Goal: Task Accomplishment & Management: Use online tool/utility

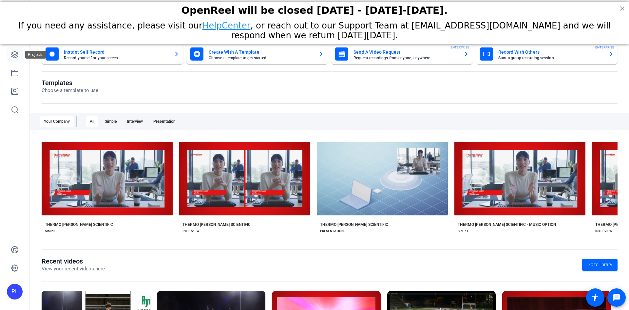
click at [13, 57] on icon at bounding box center [14, 54] width 7 height 7
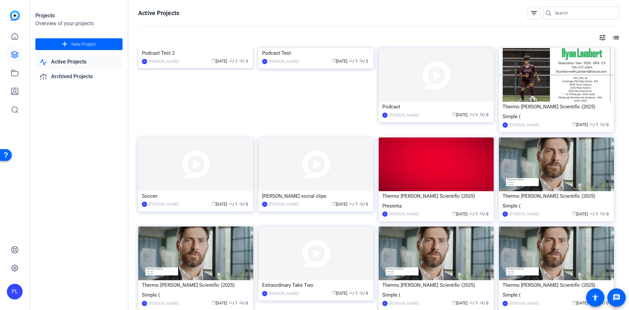
click at [168, 58] on div "Podcast Test 2" at bounding box center [196, 53] width 108 height 10
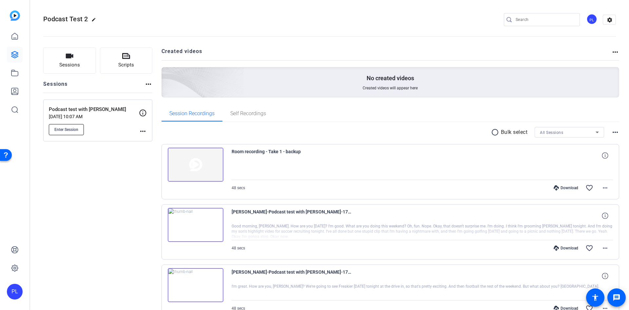
click at [66, 132] on span "Enter Session" at bounding box center [66, 129] width 24 height 5
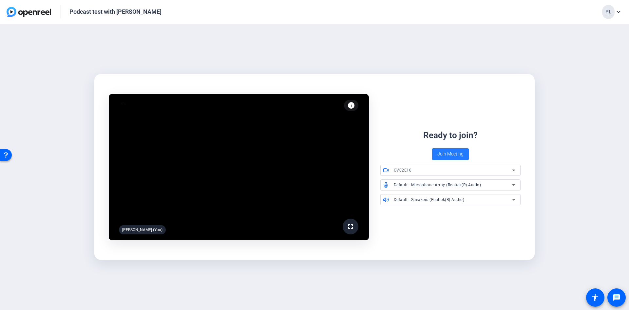
click at [453, 157] on span "Join Meeting" at bounding box center [450, 154] width 26 height 7
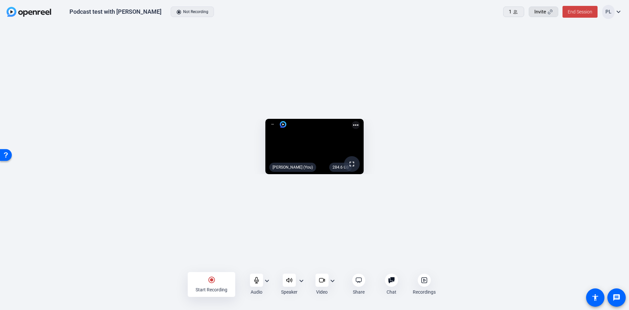
click at [546, 11] on div "Invite" at bounding box center [543, 12] width 18 height 8
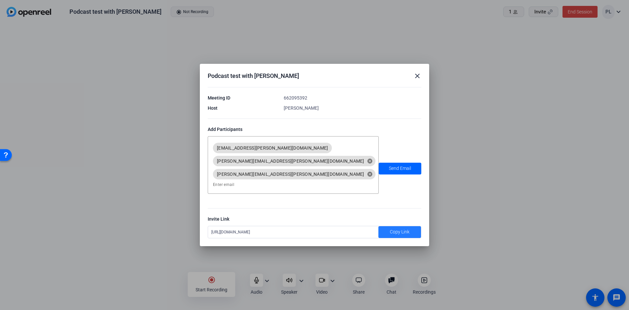
click at [394, 229] on span "Copy Link" at bounding box center [400, 232] width 20 height 7
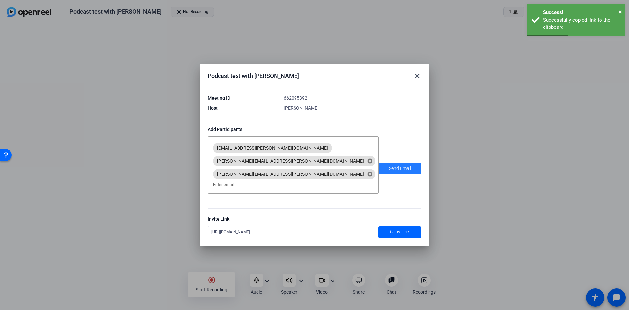
click at [396, 166] on span "Send Email" at bounding box center [400, 168] width 22 height 7
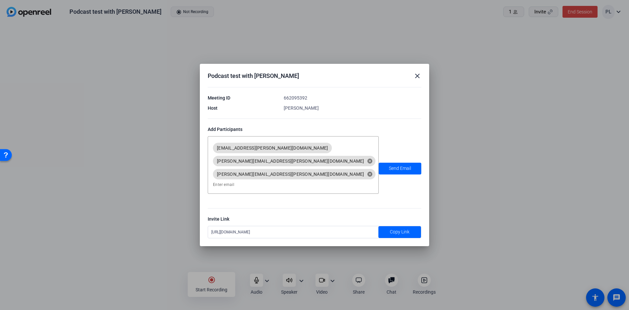
click at [423, 80] on div "Podcast test with Jess close Meeting ID 662095392 Host Pattijo Lambert Add Part…" at bounding box center [314, 155] width 229 height 182
click at [418, 79] on mat-icon "close" at bounding box center [417, 76] width 8 height 8
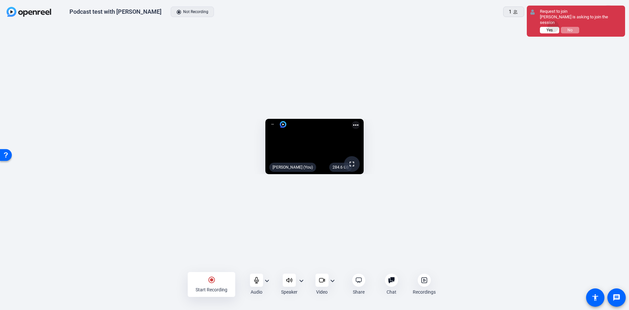
click at [553, 27] on button "Yes" at bounding box center [549, 30] width 19 height 7
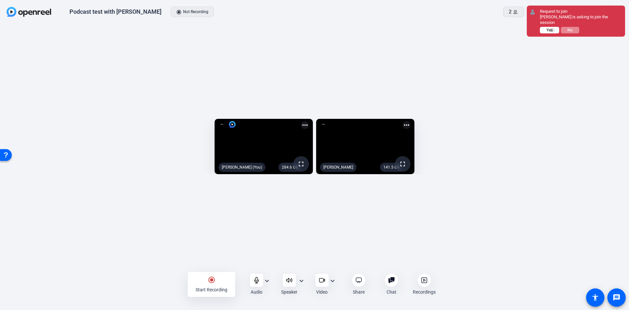
click at [552, 28] on span "Yes" at bounding box center [549, 30] width 6 height 5
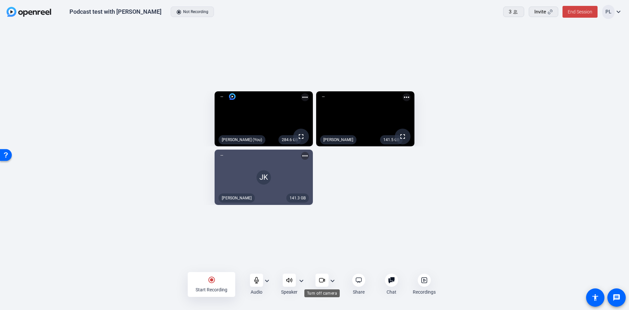
click at [322, 283] on icon at bounding box center [322, 280] width 7 height 7
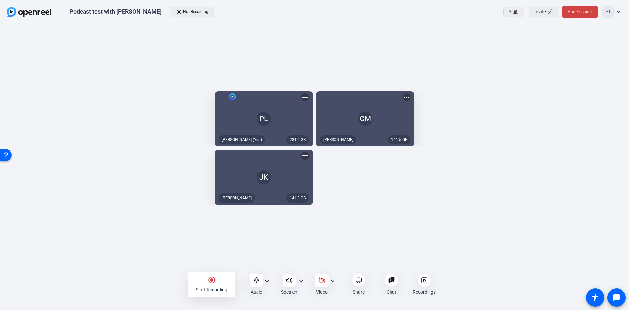
click at [215, 280] on mat-icon "radio_button_checked" at bounding box center [212, 280] width 8 height 8
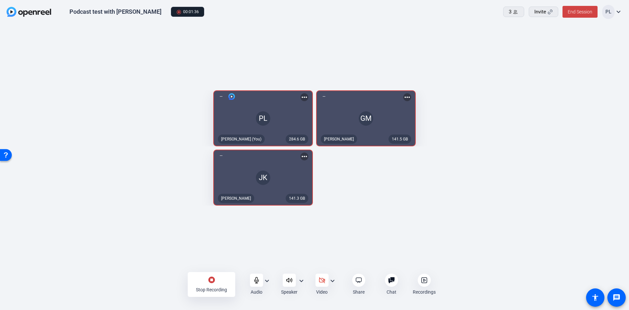
click at [216, 275] on div "stop_circle Stop Recording" at bounding box center [212, 284] width 48 height 25
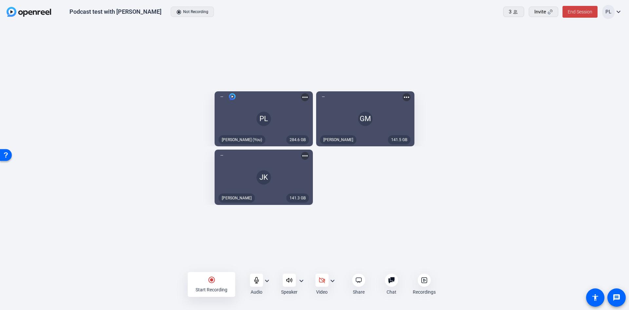
click at [607, 144] on openreel-capture-lite-video-stream "141.5 GB GM Gina McMurtray more_horiz" at bounding box center [467, 118] width 303 height 55
drag, startPoint x: 607, startPoint y: 144, endPoint x: 609, endPoint y: 201, distance: 56.4
click at [609, 201] on div "284.6 GB PL Pattijo Lambert (You) more_horiz 141.5 GB GM Gina McMurtray more_ho…" at bounding box center [315, 148] width 616 height 121
click at [570, 133] on openreel-capture-lite-video-stream "141.5 GB GM Gina McMurtray more_horiz" at bounding box center [467, 118] width 303 height 55
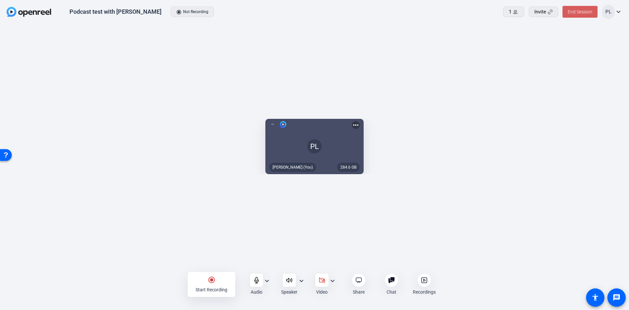
click at [577, 6] on span at bounding box center [580, 12] width 35 height 16
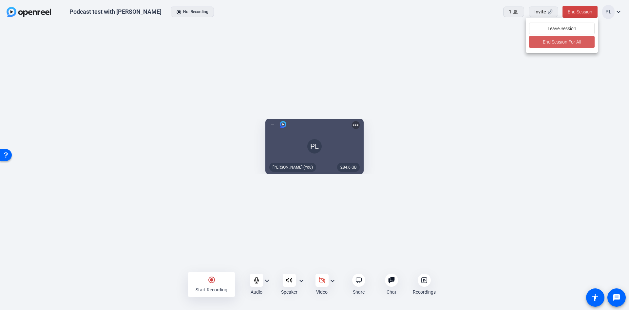
click at [563, 43] on span "End Session For All" at bounding box center [562, 42] width 38 height 8
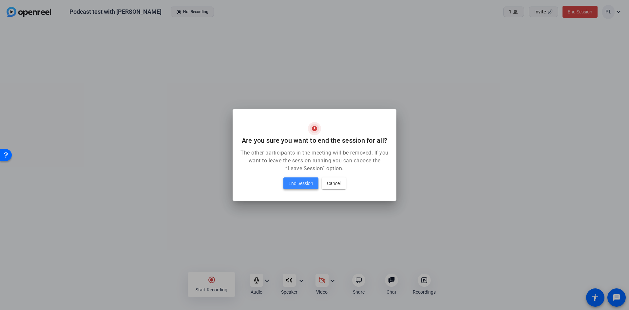
click at [311, 180] on span "End Session" at bounding box center [301, 184] width 25 height 8
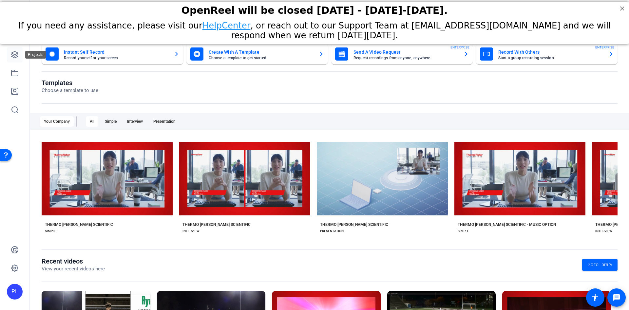
click at [14, 53] on icon at bounding box center [15, 55] width 8 height 8
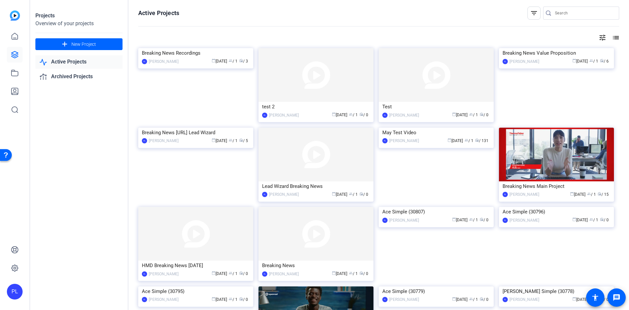
click at [67, 59] on link "Active Projects" at bounding box center [78, 61] width 87 height 13
click at [65, 60] on link "Active Projects" at bounding box center [78, 61] width 87 height 13
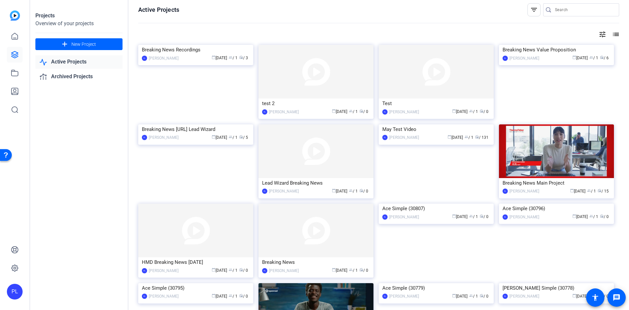
click at [57, 59] on link "Active Projects" at bounding box center [78, 61] width 87 height 13
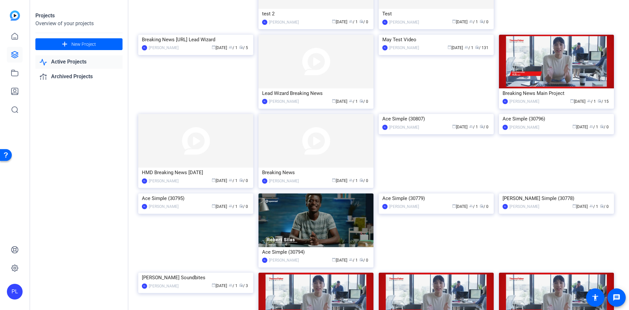
scroll to position [0, 0]
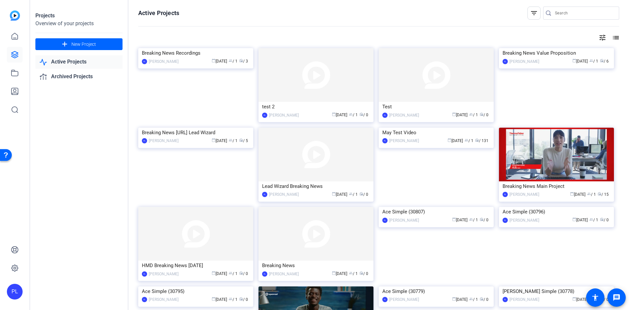
click at [569, 9] on div at bounding box center [584, 13] width 59 height 13
type input "podcast"
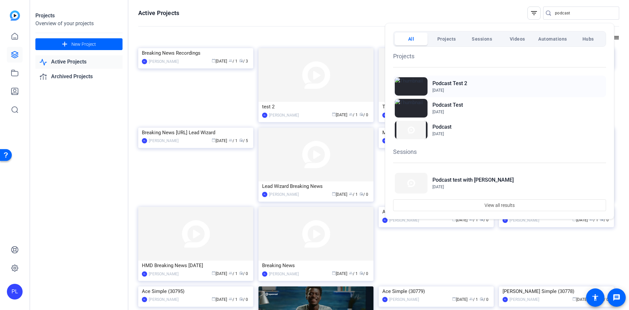
click at [431, 84] on div "Podcast Test 2 Aug 8, 2025" at bounding box center [499, 87] width 213 height 22
click at [323, 15] on div at bounding box center [314, 155] width 629 height 310
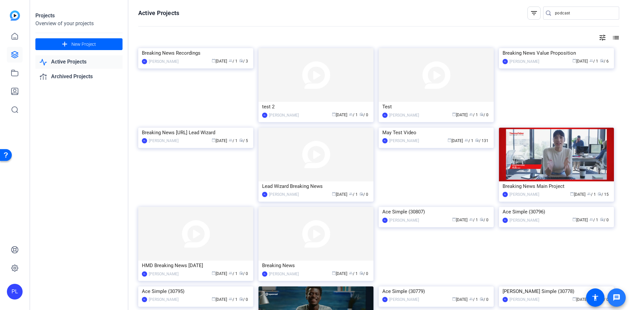
click at [623, 300] on span at bounding box center [617, 298] width 16 height 16
click at [80, 64] on link "Active Projects" at bounding box center [78, 61] width 87 height 13
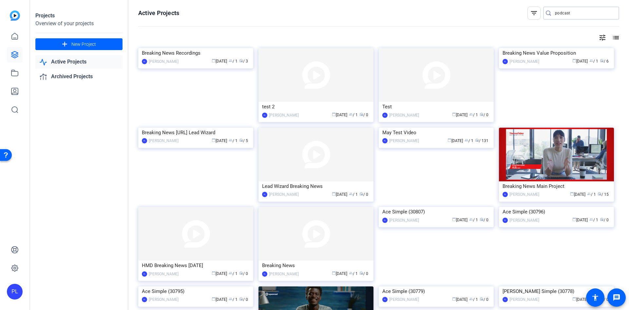
click at [574, 11] on input "podcast" at bounding box center [584, 13] width 59 height 8
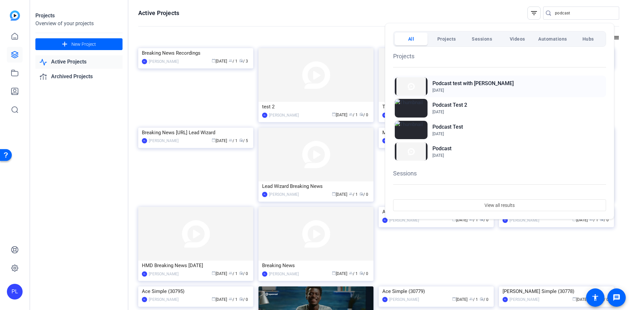
click at [446, 86] on h2 "Podcast test with [PERSON_NAME]" at bounding box center [472, 84] width 81 height 8
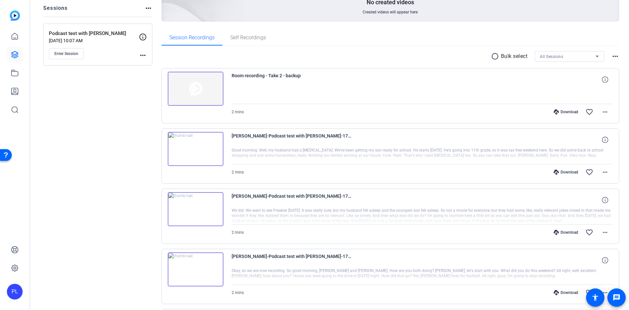
scroll to position [77, 0]
click at [15, 51] on icon at bounding box center [15, 55] width 8 height 8
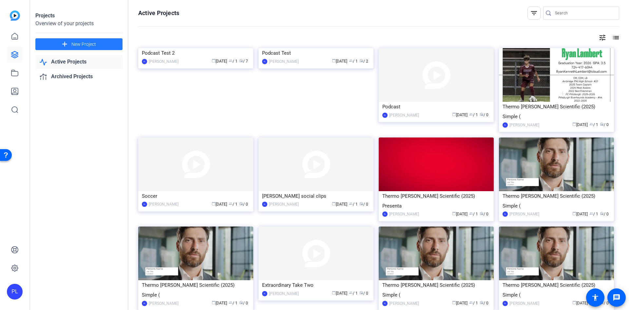
click at [90, 42] on span "New Project" at bounding box center [83, 44] width 25 height 7
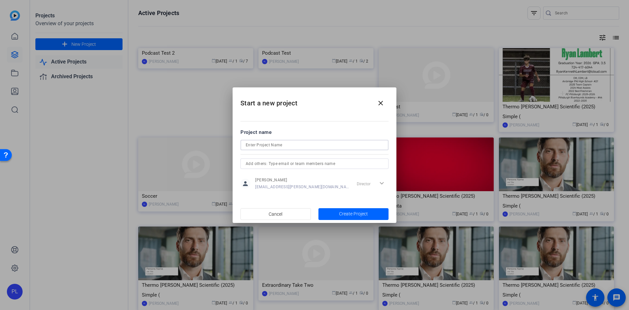
click at [268, 143] on input at bounding box center [315, 145] width 138 height 8
type input "Podcast test with [PERSON_NAME]"
click at [357, 216] on span "Create Project" at bounding box center [353, 214] width 29 height 7
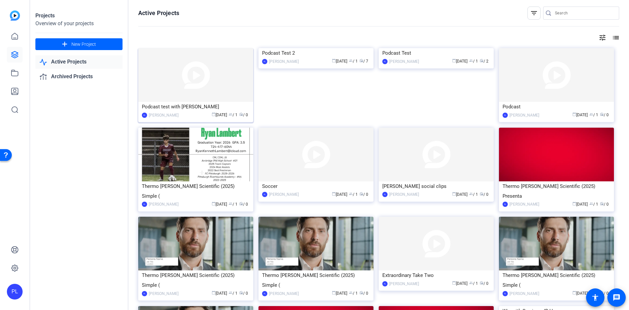
click at [180, 103] on div "Podcast test with [PERSON_NAME]" at bounding box center [196, 107] width 108 height 10
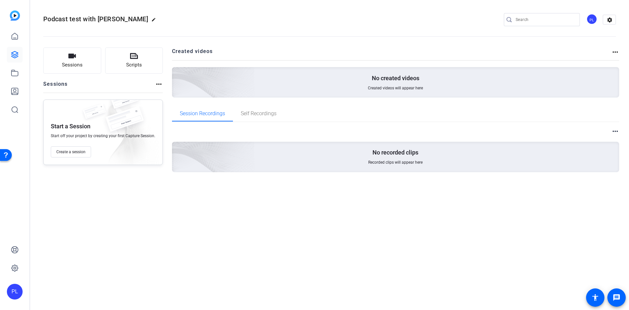
click at [615, 50] on mat-icon "more_horiz" at bounding box center [615, 52] width 8 height 8
click at [615, 50] on body "PL Podcast test with Nathan edit PL settings Sessions Scripts Sessions more_hor…" at bounding box center [314, 155] width 629 height 310
click at [615, 132] on div at bounding box center [314, 155] width 629 height 310
click at [615, 132] on mat-icon "more_horiz" at bounding box center [615, 131] width 8 height 8
click at [16, 32] on div at bounding box center [314, 155] width 629 height 310
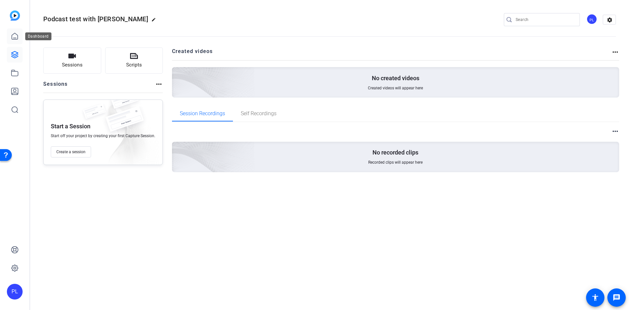
click at [16, 32] on icon at bounding box center [15, 36] width 8 height 8
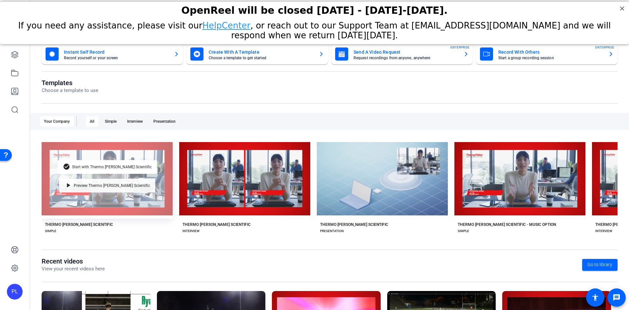
click at [145, 180] on div "play_arrow Preview Thermo Fisher Scientific" at bounding box center [107, 186] width 96 height 14
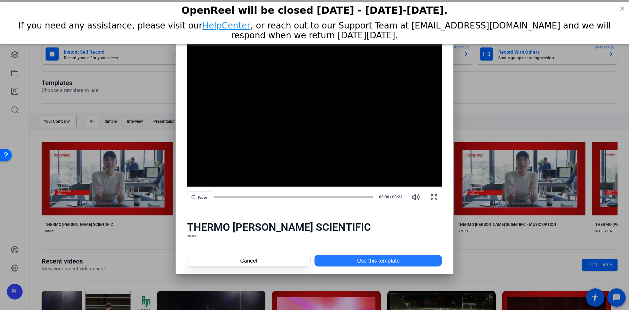
click at [389, 258] on span "Use this template" at bounding box center [378, 261] width 43 height 8
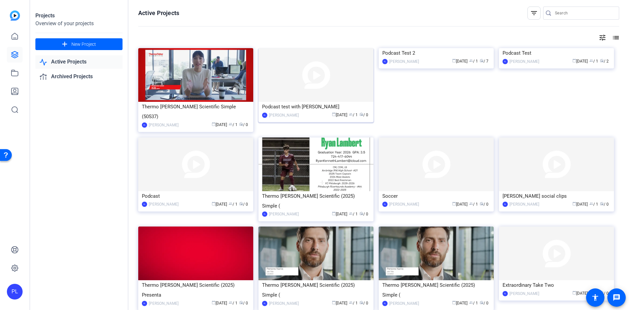
click at [297, 110] on div "Podcast test with Nathan" at bounding box center [316, 107] width 108 height 10
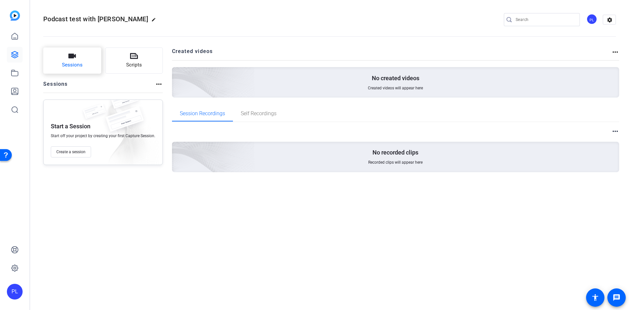
click at [76, 58] on button "Sessions" at bounding box center [72, 61] width 58 height 26
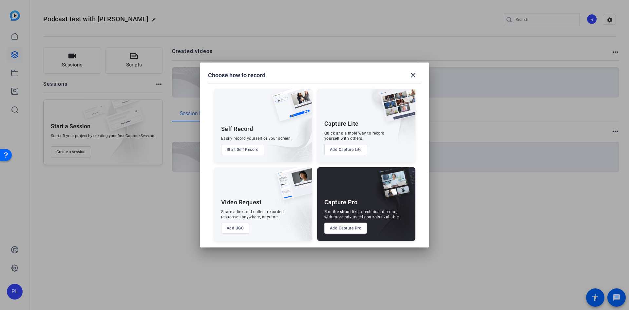
click at [342, 230] on button "Add Capture Pro" at bounding box center [345, 228] width 43 height 11
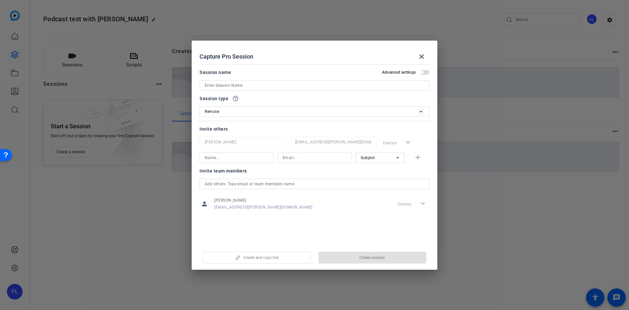
click at [242, 87] on input at bounding box center [315, 86] width 220 height 8
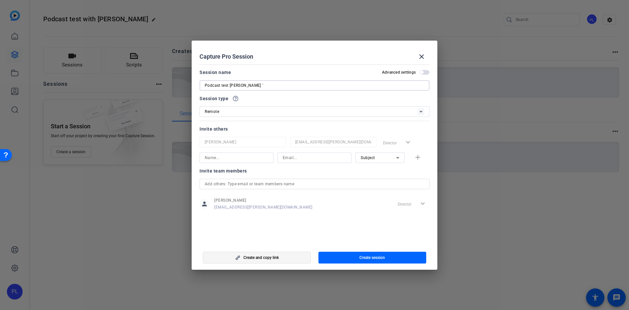
type input "Podcast test Nathan `"
click at [244, 257] on span "Create and copy link" at bounding box center [260, 257] width 35 height 5
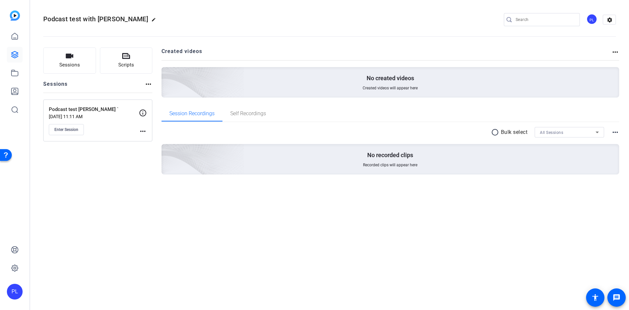
click at [141, 133] on mat-icon "more_horiz" at bounding box center [143, 131] width 8 height 8
click at [144, 141] on span "Edit Session" at bounding box center [159, 141] width 30 height 8
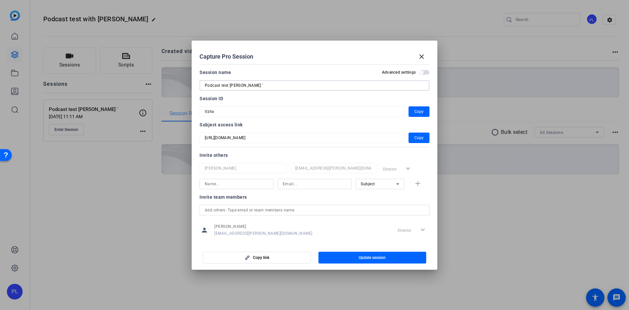
click at [251, 86] on input "Podcast test [PERSON_NAME] `" at bounding box center [315, 86] width 220 height 8
type input "Podcast test with [PERSON_NAME]"
click at [353, 258] on span "button" at bounding box center [372, 258] width 108 height 16
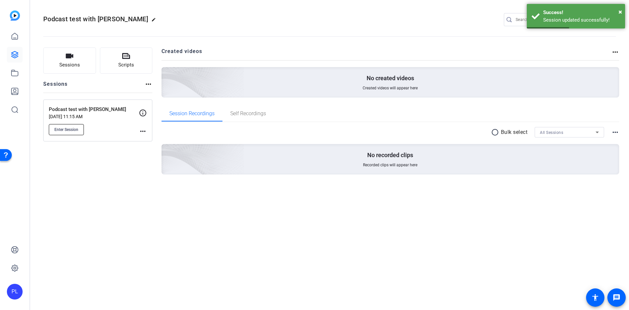
click at [71, 130] on span "Enter Session" at bounding box center [66, 129] width 24 height 5
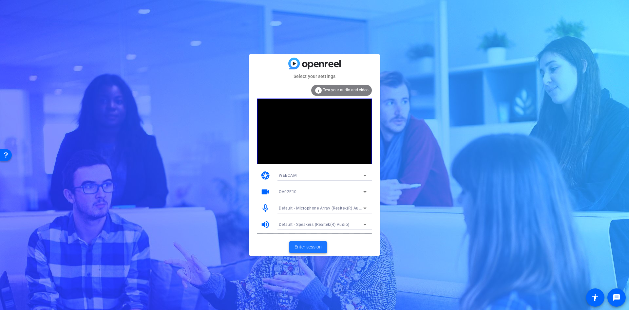
click at [309, 244] on span "Enter session" at bounding box center [308, 247] width 27 height 7
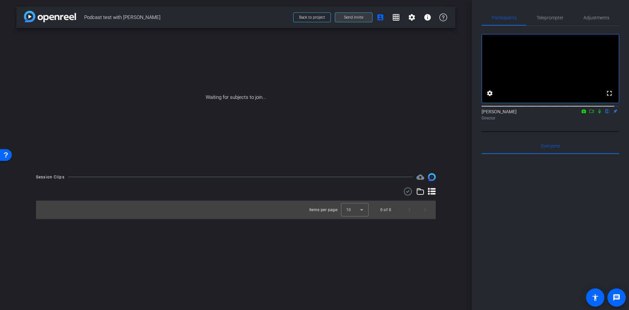
click at [356, 16] on span "Send invite" at bounding box center [353, 17] width 19 height 5
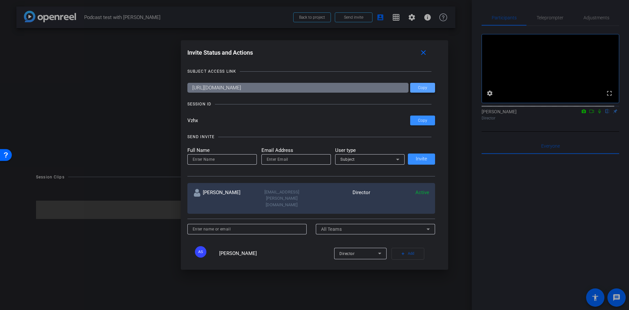
click at [421, 84] on span at bounding box center [422, 88] width 25 height 16
click at [316, 20] on div at bounding box center [314, 155] width 629 height 310
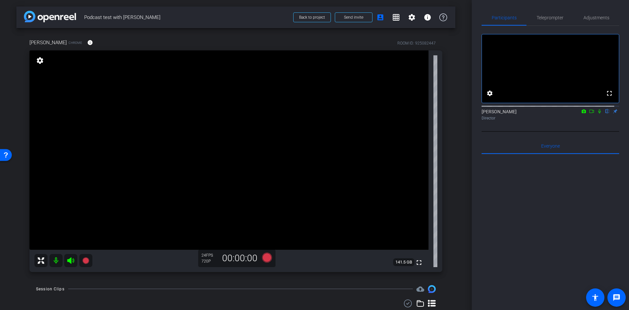
click at [588, 114] on mat-icon at bounding box center [592, 111] width 8 height 6
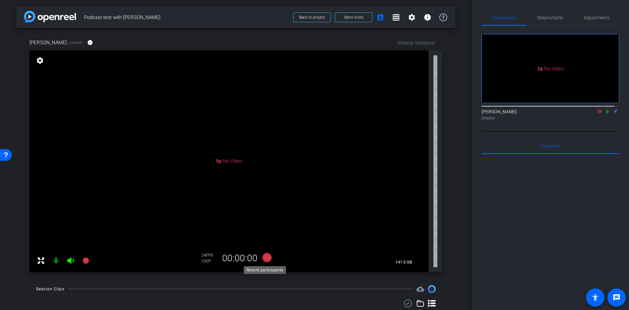
click at [266, 258] on icon at bounding box center [267, 258] width 10 height 10
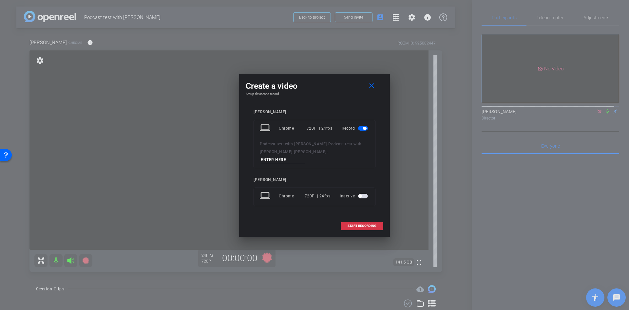
click at [362, 194] on span "button" at bounding box center [363, 196] width 10 height 5
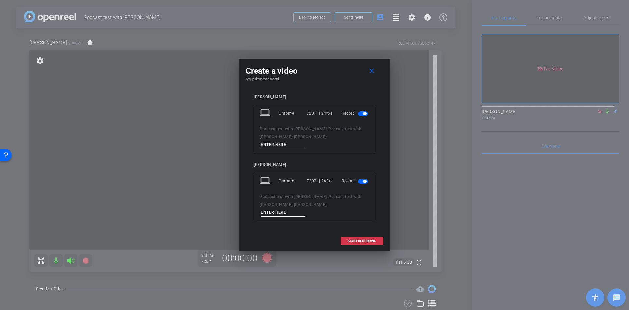
click at [302, 144] on input at bounding box center [283, 145] width 44 height 8
type input "dfd"
click at [304, 209] on input at bounding box center [283, 213] width 44 height 8
type input "dfd"
click at [361, 239] on span "START RECORDING" at bounding box center [362, 240] width 29 height 3
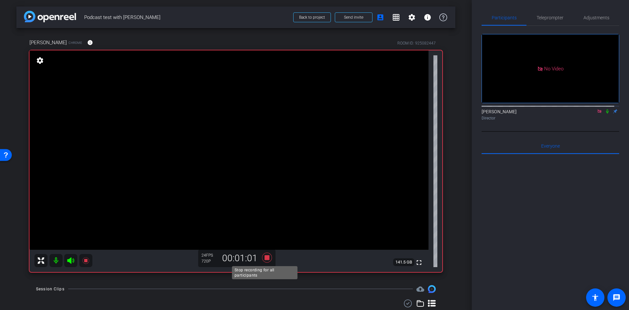
click at [267, 258] on icon at bounding box center [267, 258] width 10 height 10
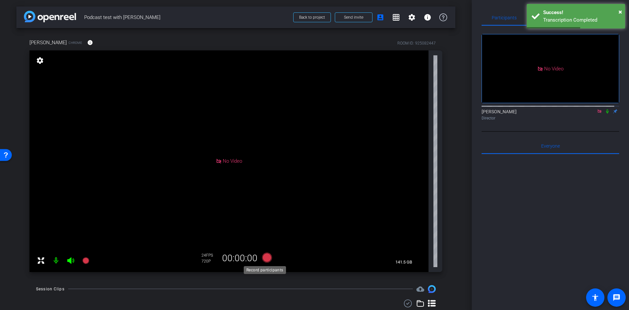
click at [263, 261] on icon at bounding box center [267, 258] width 10 height 10
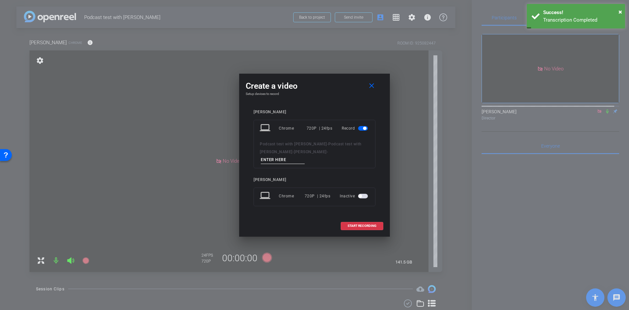
click at [364, 194] on span "button" at bounding box center [363, 196] width 10 height 5
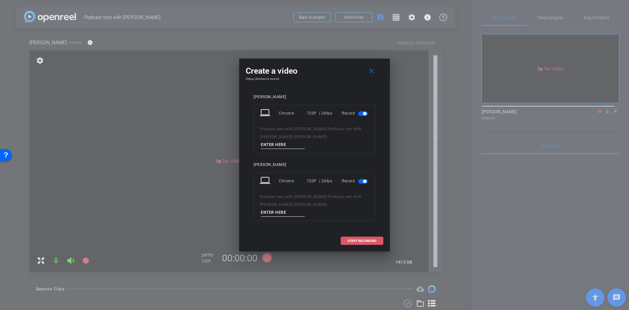
click at [361, 239] on span "START RECORDING" at bounding box center [362, 240] width 29 height 3
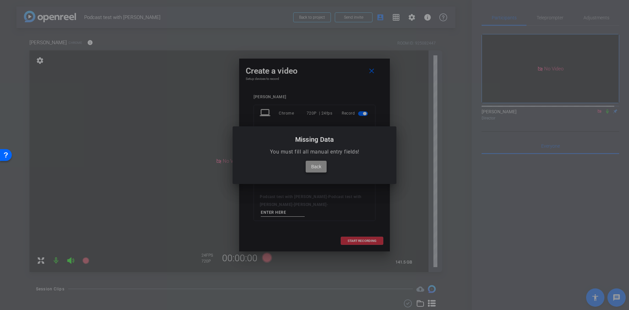
click at [317, 167] on span "Back" at bounding box center [316, 167] width 10 height 8
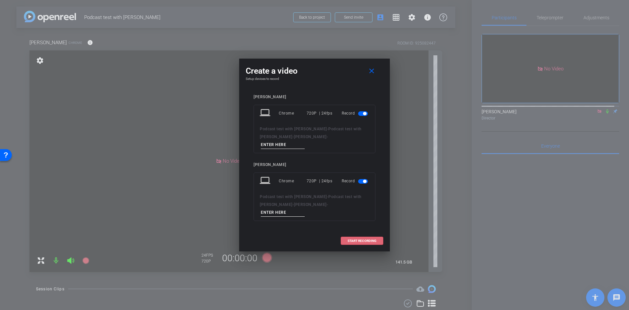
click at [305, 144] on input at bounding box center [283, 145] width 44 height 8
type input "jhj"
click at [305, 209] on input at bounding box center [283, 213] width 44 height 8
type input "hgh"
click at [370, 239] on span "START RECORDING" at bounding box center [362, 240] width 29 height 3
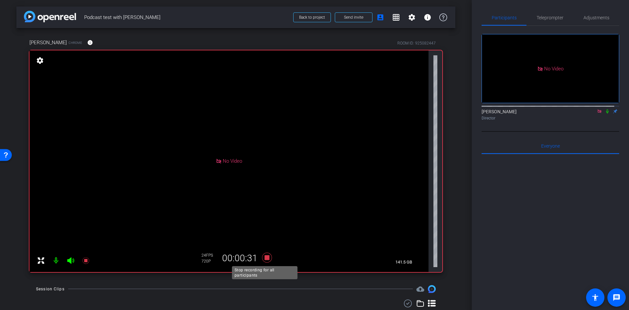
click at [265, 254] on icon at bounding box center [267, 258] width 16 height 12
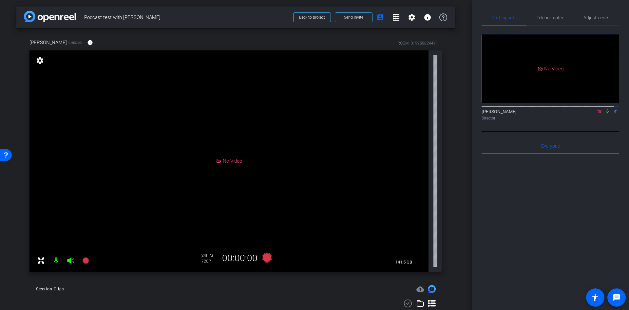
scroll to position [61, 0]
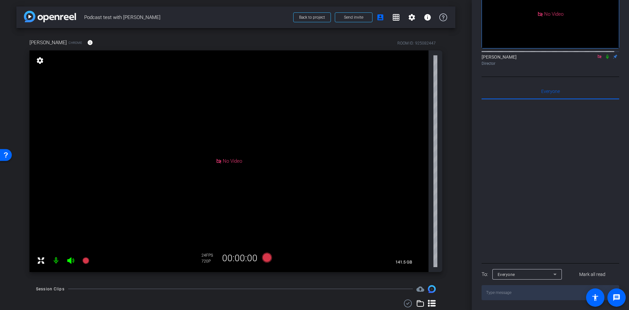
click at [433, 255] on div "No Video settings 141.5 GB" at bounding box center [235, 161] width 413 height 222
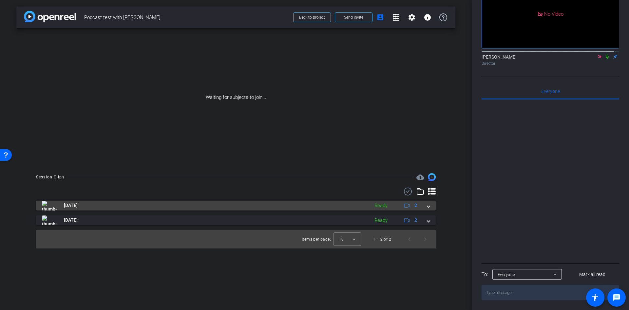
click at [428, 205] on span at bounding box center [428, 205] width 3 height 7
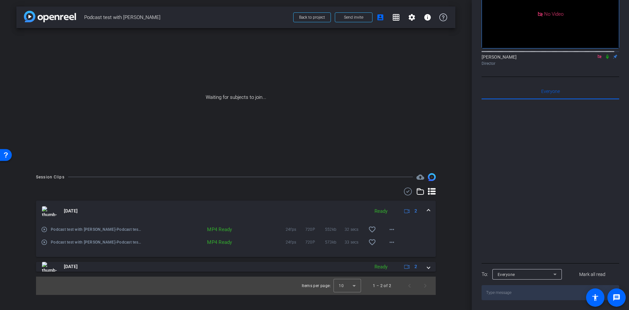
click at [468, 175] on div "arrow_back Podcast test with [PERSON_NAME] Back to project Send invite account_…" at bounding box center [236, 155] width 472 height 310
click at [333, 111] on div "Waiting for subjects to join..." at bounding box center [235, 97] width 439 height 139
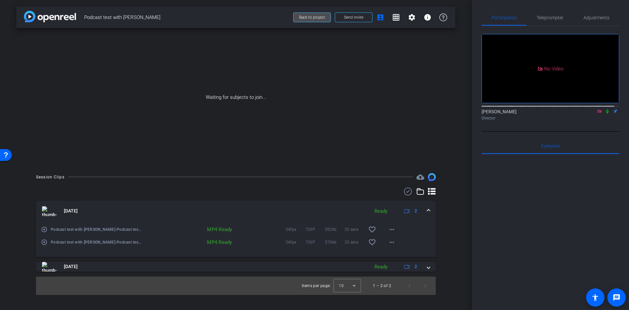
click at [304, 17] on span "Back to project" at bounding box center [312, 17] width 26 height 5
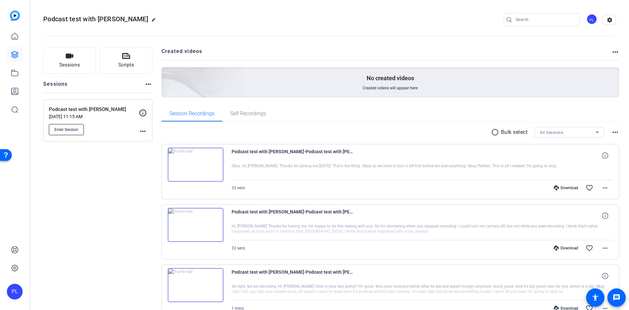
click at [70, 132] on button "Enter Session" at bounding box center [66, 129] width 35 height 11
click at [603, 189] on mat-icon "more_horiz" at bounding box center [605, 188] width 8 height 8
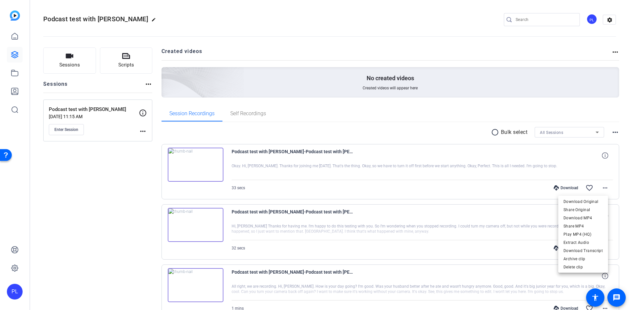
click at [554, 170] on div at bounding box center [314, 155] width 629 height 310
click at [601, 190] on mat-icon "more_horiz" at bounding box center [605, 188] width 8 height 8
click at [407, 125] on div at bounding box center [314, 155] width 629 height 310
click at [602, 185] on mat-icon "more_horiz" at bounding box center [605, 188] width 8 height 8
click at [582, 236] on span "Play MP4 (HQ)" at bounding box center [582, 235] width 39 height 8
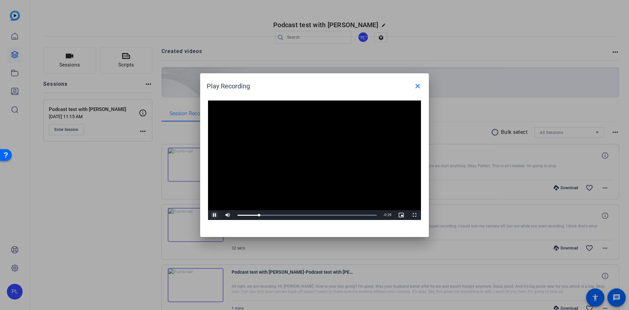
click at [216, 215] on span "Video Player" at bounding box center [214, 215] width 13 height 0
click at [423, 86] on span at bounding box center [418, 86] width 16 height 16
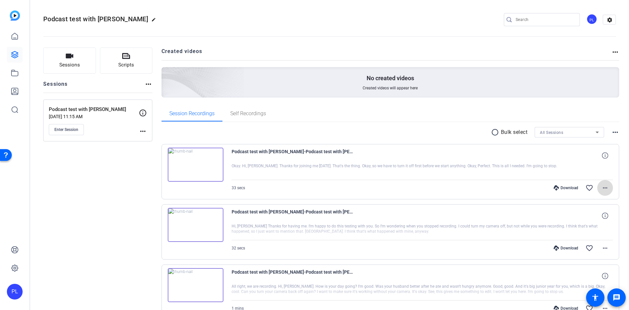
click at [601, 190] on mat-icon "more_horiz" at bounding box center [605, 188] width 8 height 8
click at [460, 26] on div at bounding box center [314, 155] width 629 height 310
click at [615, 296] on mat-icon "message" at bounding box center [617, 298] width 8 height 8
click at [602, 190] on mat-icon "more_horiz" at bounding box center [605, 188] width 8 height 8
click at [10, 35] on div at bounding box center [314, 155] width 629 height 310
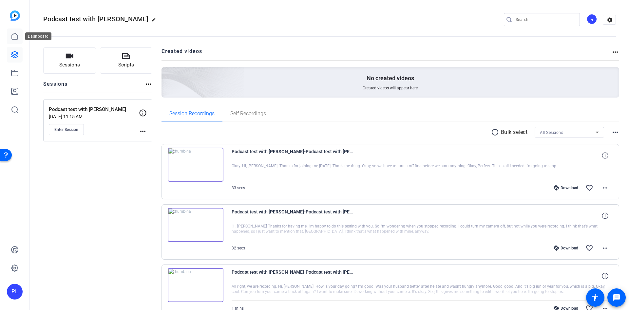
click at [12, 36] on icon at bounding box center [15, 36] width 6 height 6
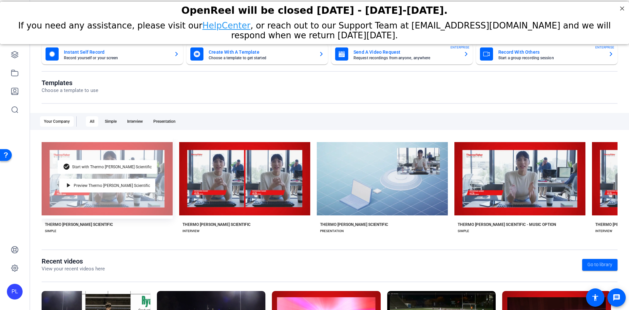
click at [137, 201] on div "check_circle Start with Thermo Fisher Scientific play_arrow Preview Thermo Fish…" at bounding box center [107, 179] width 131 height 80
click at [122, 165] on span "Start with Thermo Fisher Scientific" at bounding box center [112, 167] width 80 height 4
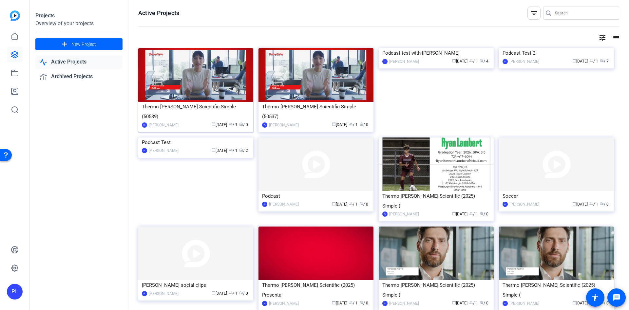
click at [185, 90] on img at bounding box center [195, 75] width 115 height 54
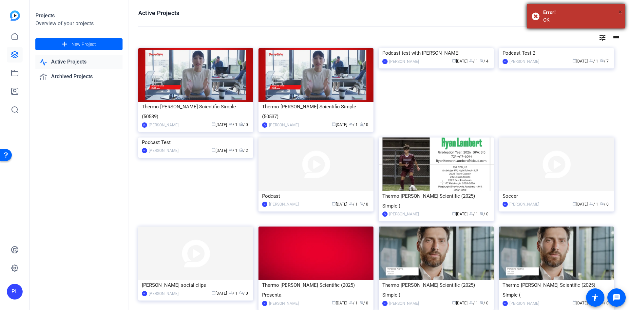
click at [619, 10] on span "×" at bounding box center [621, 12] width 4 height 8
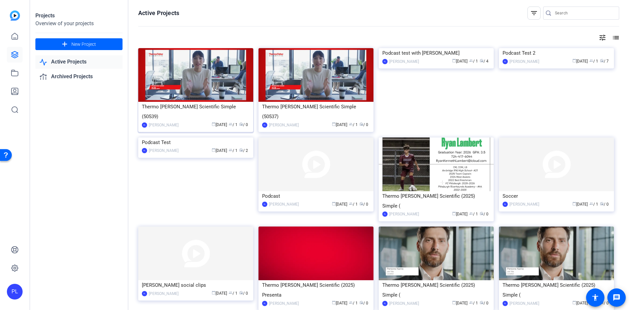
click at [208, 90] on img at bounding box center [195, 75] width 115 height 54
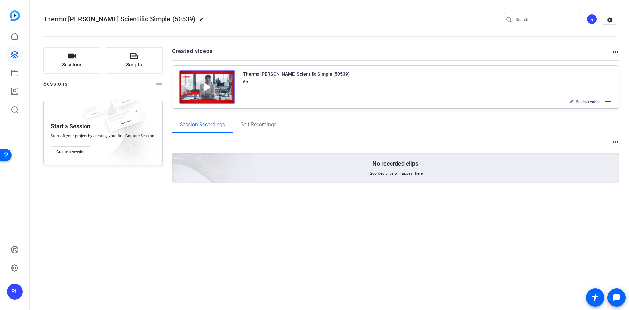
click at [608, 103] on mat-icon "more_horiz" at bounding box center [608, 102] width 8 height 8
click at [578, 110] on span "Edit in Creator" at bounding box center [584, 110] width 46 height 8
click at [307, 73] on div "Thermo [PERSON_NAME] Scientific Simple (50539)" at bounding box center [296, 74] width 106 height 8
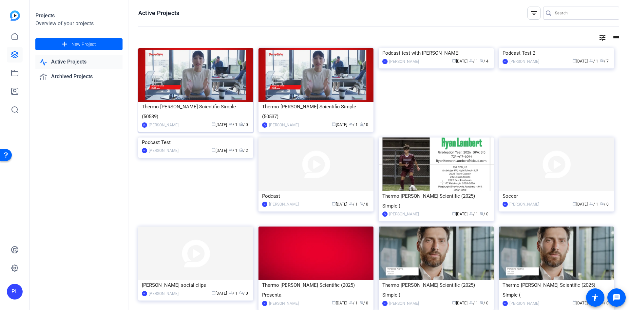
click at [221, 107] on div "Thermo [PERSON_NAME] Scientific Simple (50539)" at bounding box center [196, 112] width 108 height 20
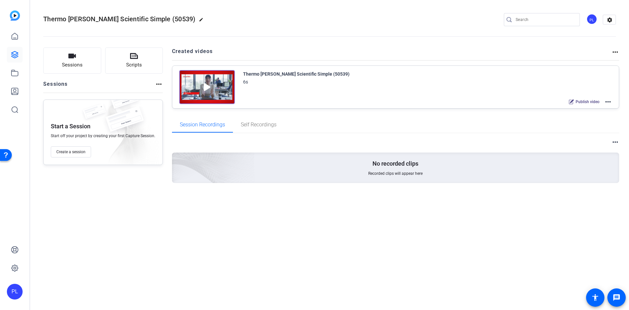
click at [607, 99] on mat-icon "more_horiz" at bounding box center [608, 102] width 8 height 8
click at [583, 107] on span "Edit in Creator" at bounding box center [584, 110] width 46 height 8
click at [607, 103] on mat-icon "more_horiz" at bounding box center [608, 102] width 8 height 8
click at [568, 107] on span "Edit in Creator" at bounding box center [584, 110] width 46 height 8
click at [11, 70] on icon at bounding box center [14, 73] width 7 height 6
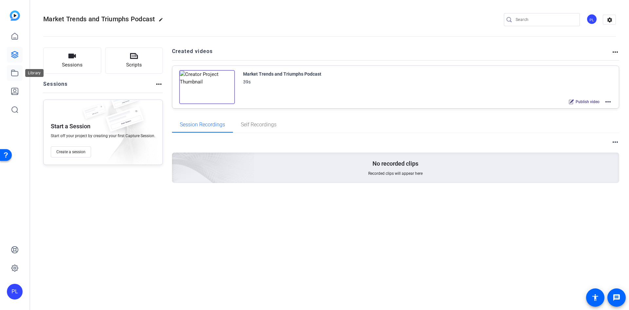
click at [14, 68] on link at bounding box center [15, 73] width 16 height 16
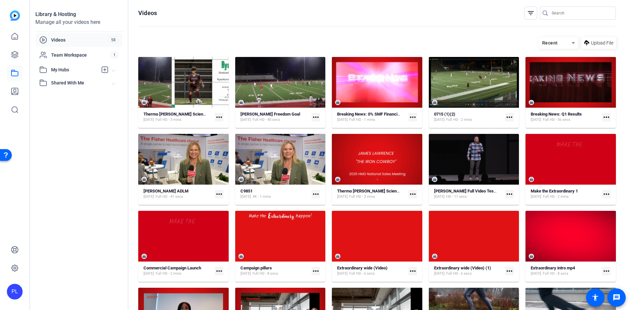
click at [57, 40] on span "Videos" at bounding box center [79, 40] width 57 height 7
click at [566, 14] on input "Search" at bounding box center [581, 13] width 59 height 8
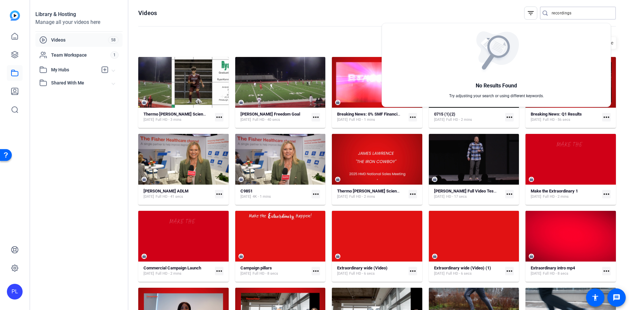
type input "recordings"
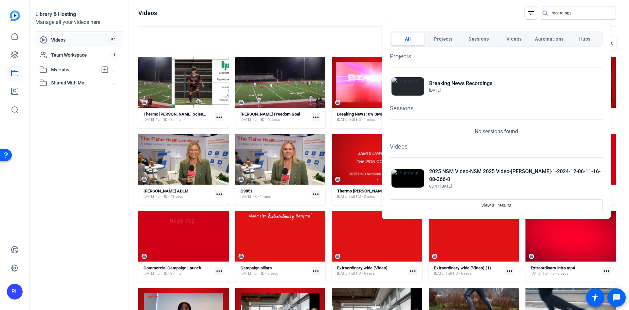
click at [188, 36] on div at bounding box center [314, 155] width 629 height 310
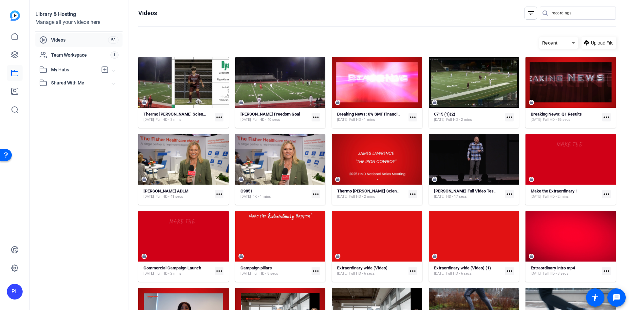
click at [42, 40] on icon at bounding box center [43, 40] width 8 height 8
click at [68, 41] on span "Videos" at bounding box center [79, 40] width 57 height 7
click at [12, 75] on icon at bounding box center [15, 73] width 8 height 8
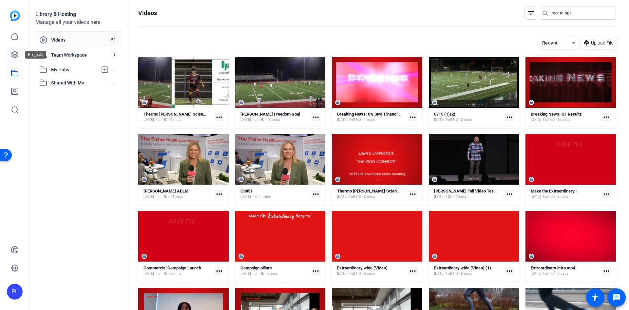
click at [14, 56] on icon at bounding box center [14, 54] width 7 height 7
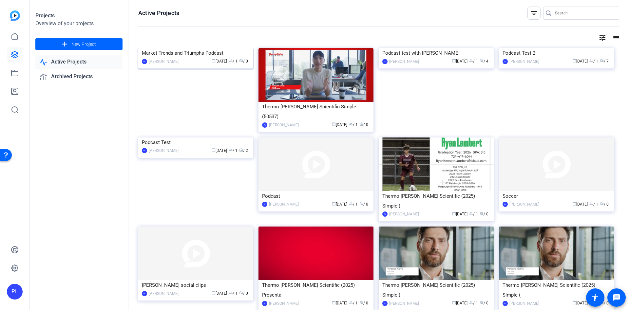
click at [190, 48] on img at bounding box center [195, 48] width 115 height 0
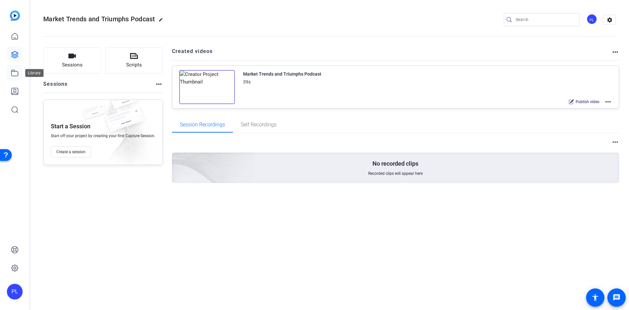
click at [13, 74] on icon at bounding box center [15, 73] width 8 height 8
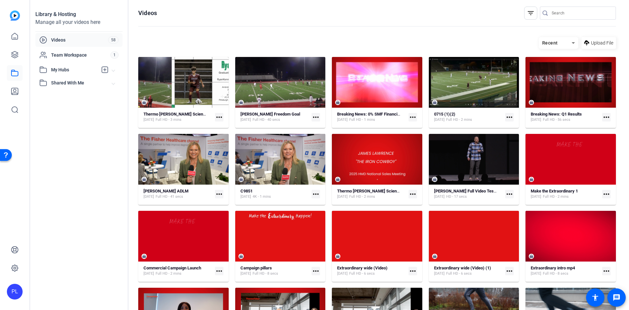
click at [570, 40] on icon at bounding box center [573, 43] width 8 height 8
click at [552, 63] on span "Newest First" at bounding box center [551, 66] width 25 height 8
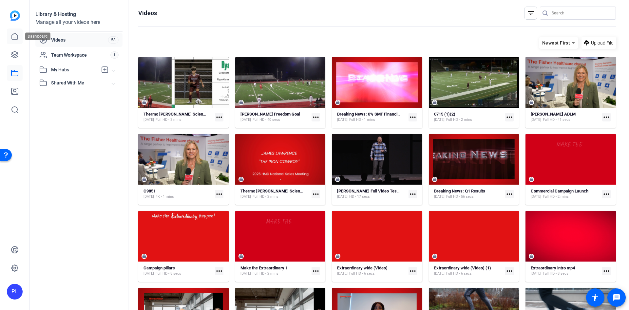
click at [12, 35] on icon at bounding box center [15, 36] width 6 height 6
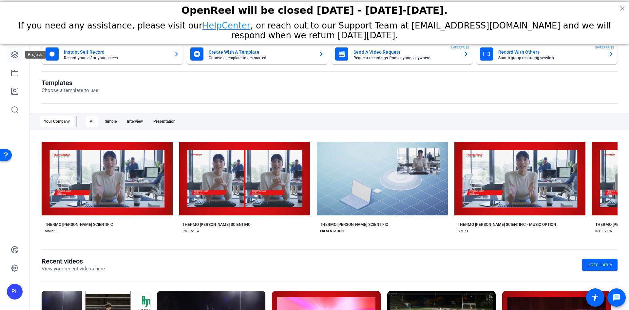
click at [16, 57] on icon at bounding box center [14, 54] width 7 height 7
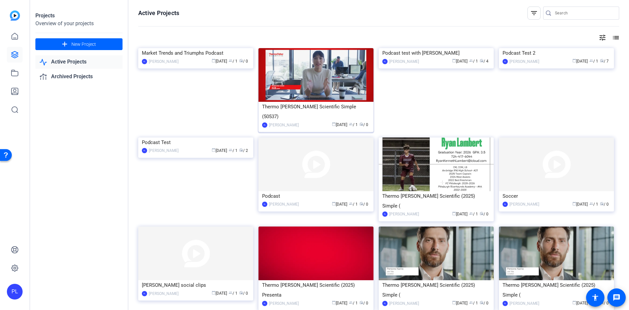
click at [314, 76] on img at bounding box center [315, 75] width 115 height 54
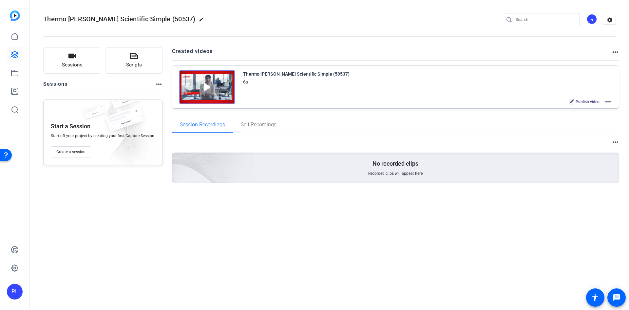
click at [200, 83] on img at bounding box center [207, 87] width 56 height 34
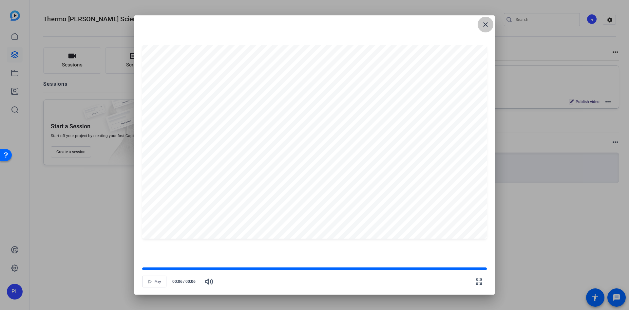
click at [481, 27] on span at bounding box center [486, 25] width 16 height 16
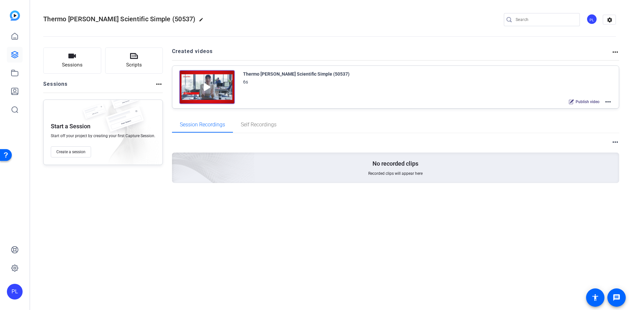
click at [199, 18] on mat-icon "edit" at bounding box center [203, 21] width 8 height 8
click at [115, 20] on span "clear" at bounding box center [112, 20] width 8 height 8
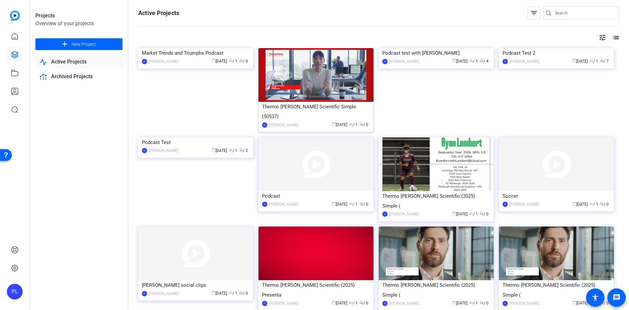
drag, startPoint x: 358, startPoint y: 113, endPoint x: 321, endPoint y: 107, distance: 37.5
click at [321, 107] on div "Thermo Fisher Scientific Simple (50537)" at bounding box center [316, 112] width 108 height 20
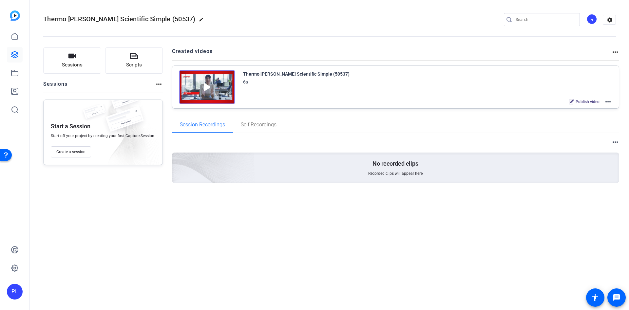
click at [610, 99] on mat-icon "more_horiz" at bounding box center [608, 102] width 8 height 8
click at [573, 136] on span "Archive" at bounding box center [584, 134] width 46 height 8
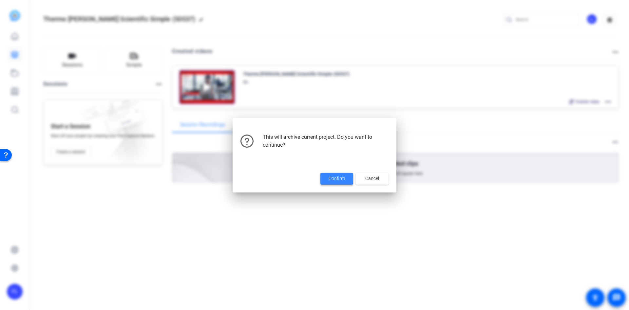
click at [338, 181] on span "Confirm" at bounding box center [337, 178] width 16 height 7
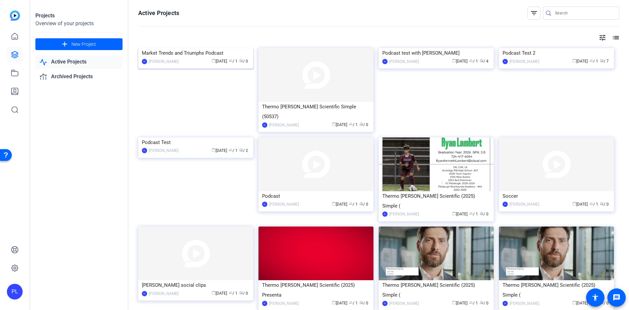
click at [170, 48] on img at bounding box center [195, 48] width 115 height 0
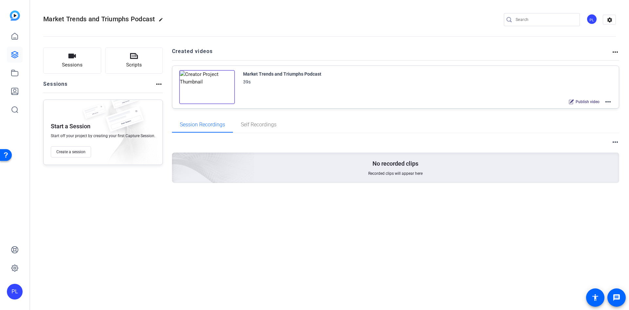
click at [608, 103] on mat-icon "more_horiz" at bounding box center [608, 102] width 8 height 8
click at [575, 113] on span "Edit in Creator" at bounding box center [584, 110] width 46 height 8
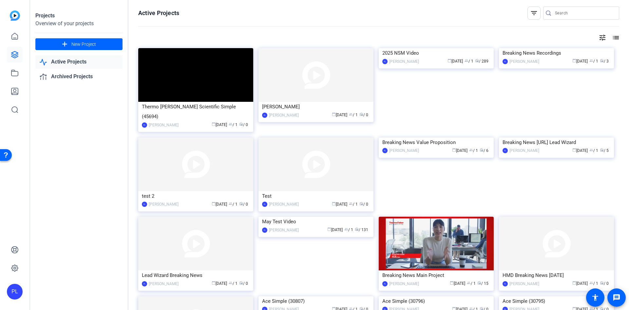
click at [73, 63] on link "Active Projects" at bounding box center [78, 61] width 87 height 13
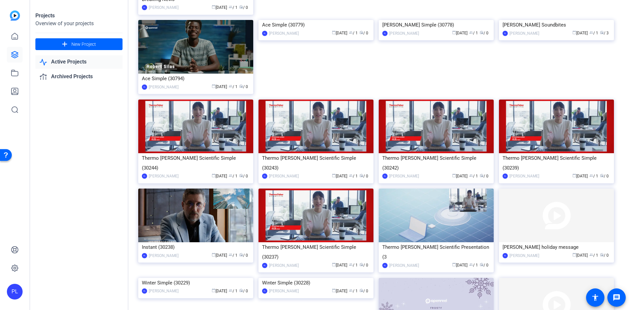
scroll to position [355, 0]
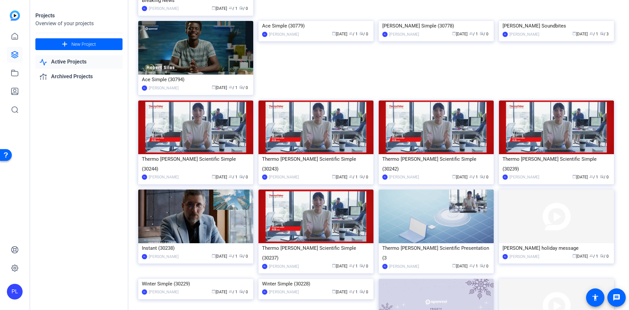
drag, startPoint x: 620, startPoint y: 271, endPoint x: 620, endPoint y: 237, distance: 33.7
click at [620, 237] on div "Active Projects filter_list tune list Thermo Fisher Scientific Simple (45694) P…" at bounding box center [378, 155] width 501 height 310
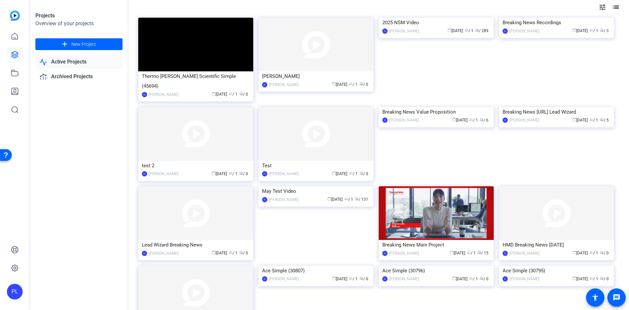
scroll to position [0, 0]
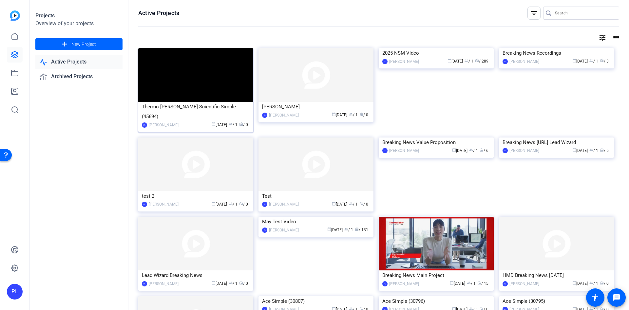
click at [180, 105] on div "Thermo Fisher Scientific Simple (45694)" at bounding box center [196, 112] width 108 height 20
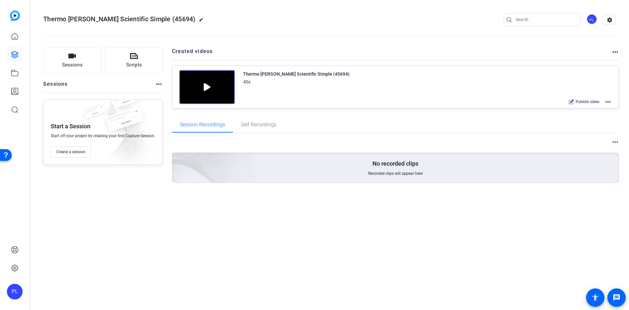
click at [201, 83] on img at bounding box center [207, 87] width 56 height 34
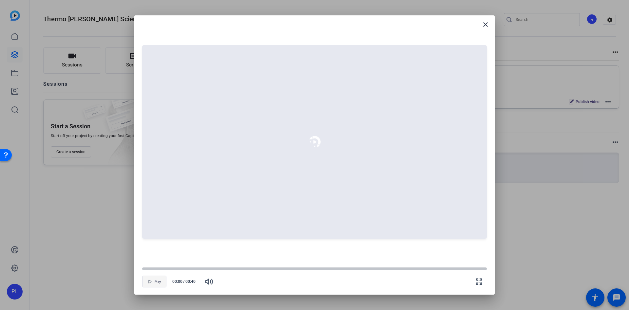
click at [155, 282] on span "Play" at bounding box center [158, 282] width 6 height 4
click at [492, 23] on span at bounding box center [486, 25] width 16 height 16
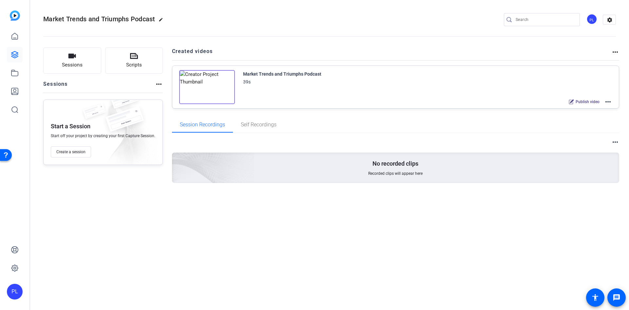
click at [608, 102] on mat-icon "more_horiz" at bounding box center [608, 102] width 8 height 8
click at [587, 109] on span "Edit in Creator" at bounding box center [584, 110] width 46 height 8
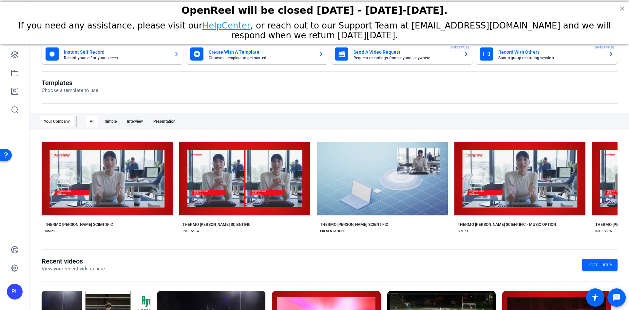
click at [51, 119] on div "Your Company" at bounding box center [57, 121] width 34 height 10
